Goal: Transaction & Acquisition: Book appointment/travel/reservation

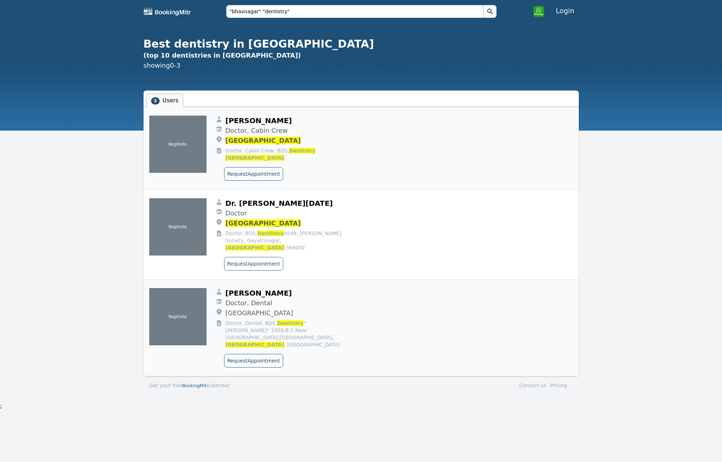
click at [256, 122] on span "[PERSON_NAME]" at bounding box center [258, 120] width 67 height 9
copy div "[PERSON_NAME]"
click at [261, 169] on button "Request Appointment" at bounding box center [253, 174] width 59 height 14
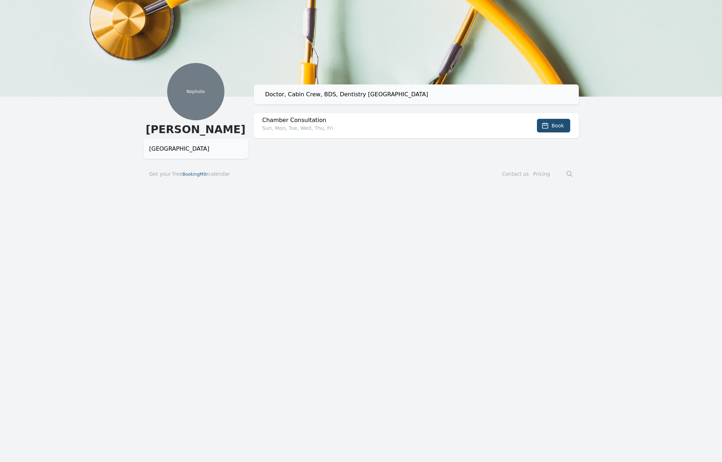
click at [196, 151] on div "[GEOGRAPHIC_DATA]" at bounding box center [195, 149] width 93 height 9
